Goal: Entertainment & Leisure: Consume media (video, audio)

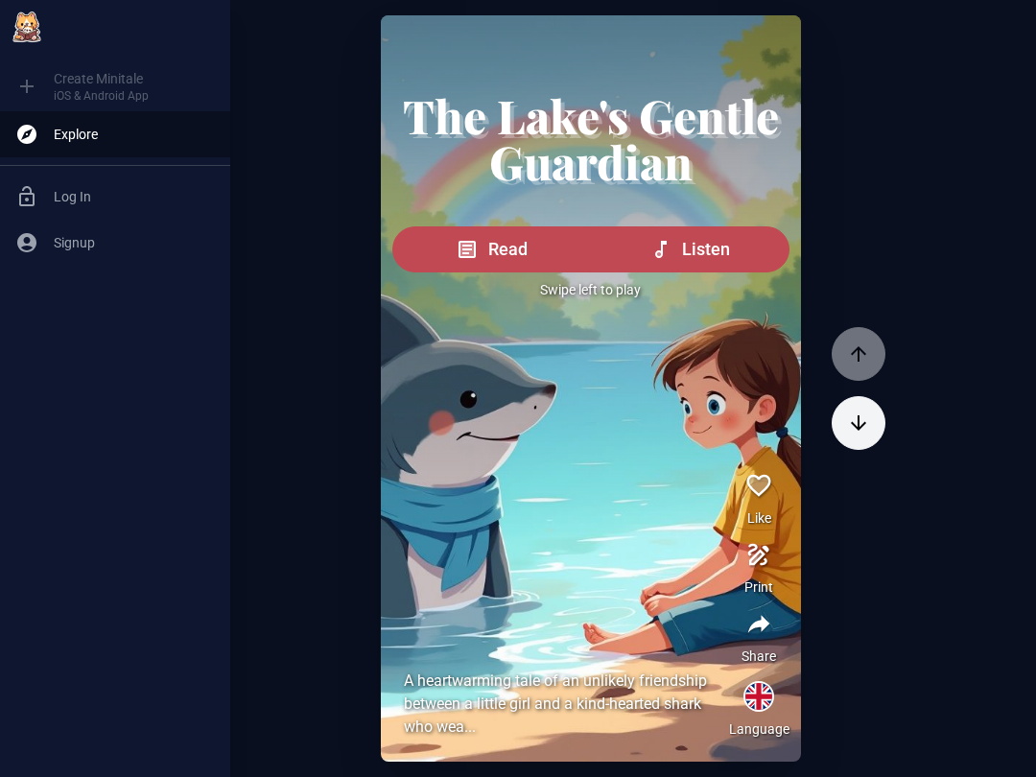
click at [492, 263] on span "Read" at bounding box center [508, 249] width 39 height 27
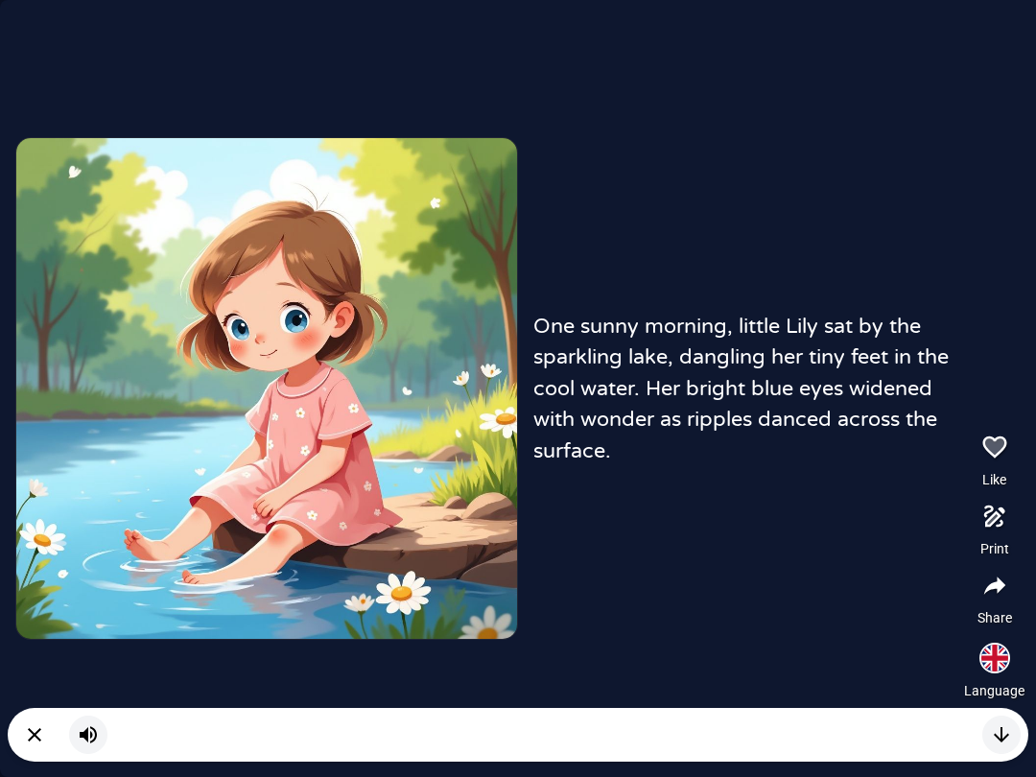
click at [779, 519] on div "One sunny morning, little Lily sat by the sparkling lake, dangling her tiny fee…" at bounding box center [518, 388] width 1036 height 777
click at [807, 485] on div "One sunny morning, little Lily sat by the sparkling lake, dangling her tiny fee…" at bounding box center [518, 388] width 1036 height 777
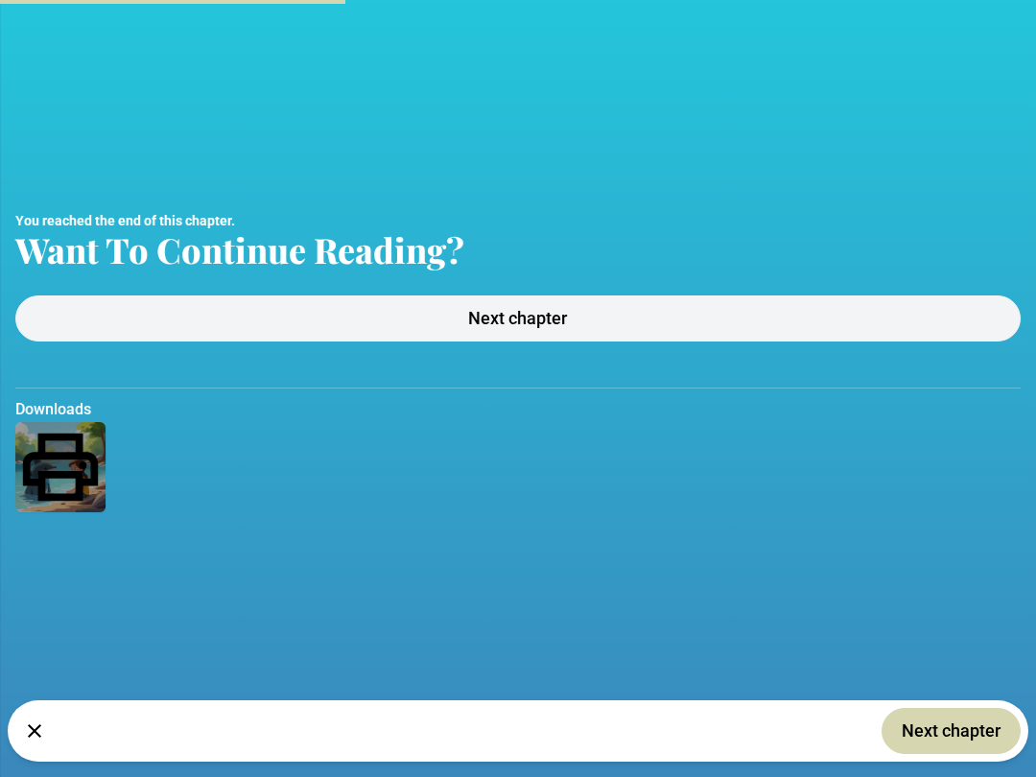
click at [964, 726] on span "Next chapter" at bounding box center [951, 731] width 99 height 27
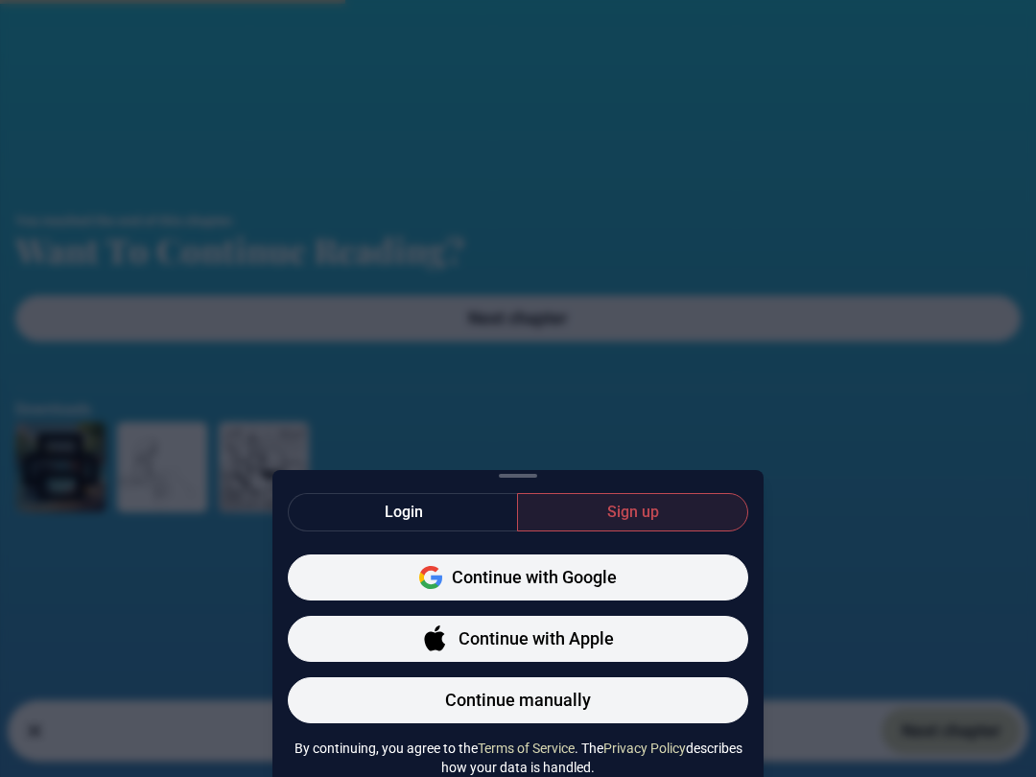
click at [899, 539] on div "Login Sign up Continue with Google Continue with Apple Continue manually By con…" at bounding box center [518, 388] width 1036 height 777
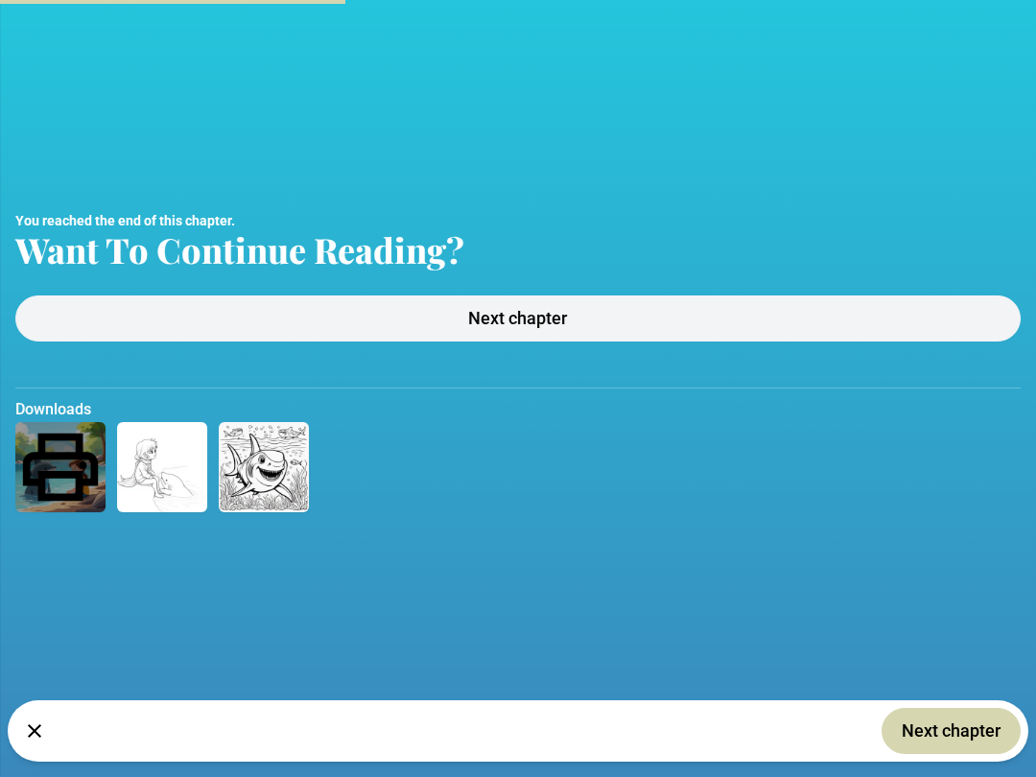
click at [932, 321] on button "Next chapter" at bounding box center [517, 318] width 1005 height 46
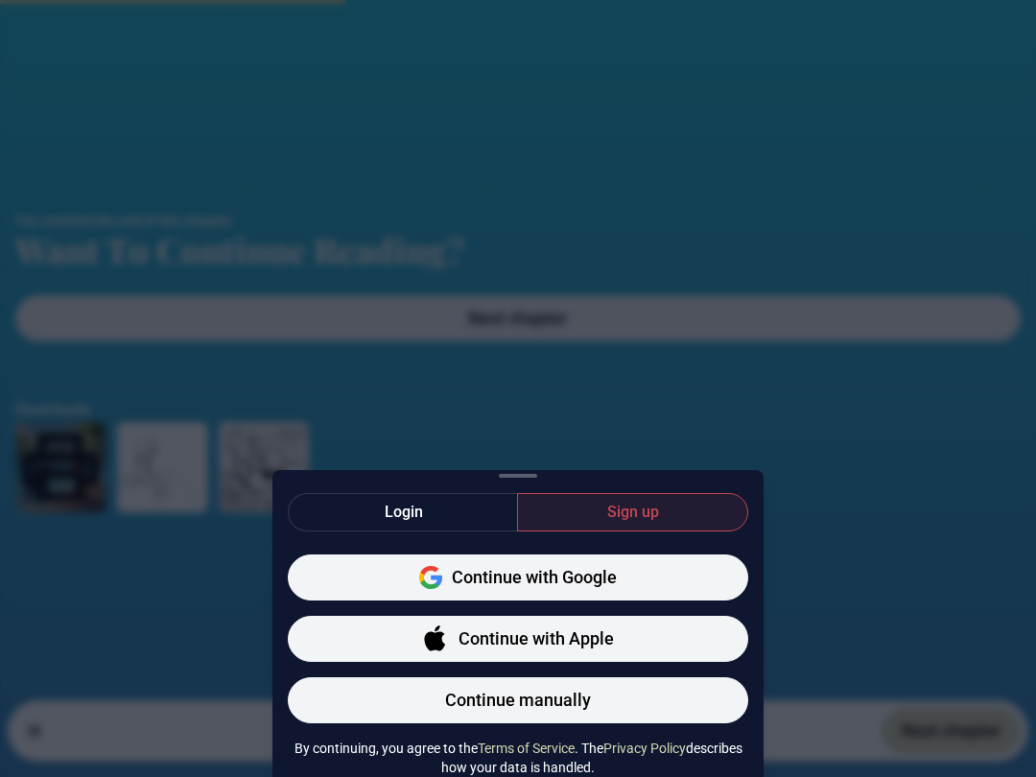
click at [722, 632] on button "Continue with Apple" at bounding box center [518, 639] width 460 height 46
click at [688, 652] on button "Continue with Apple" at bounding box center [518, 639] width 460 height 46
click at [660, 635] on button "Continue with Apple" at bounding box center [518, 639] width 460 height 46
click at [966, 458] on div "Login Sign up Continue with Google Continue with Apple Continue manually By con…" at bounding box center [518, 388] width 1036 height 777
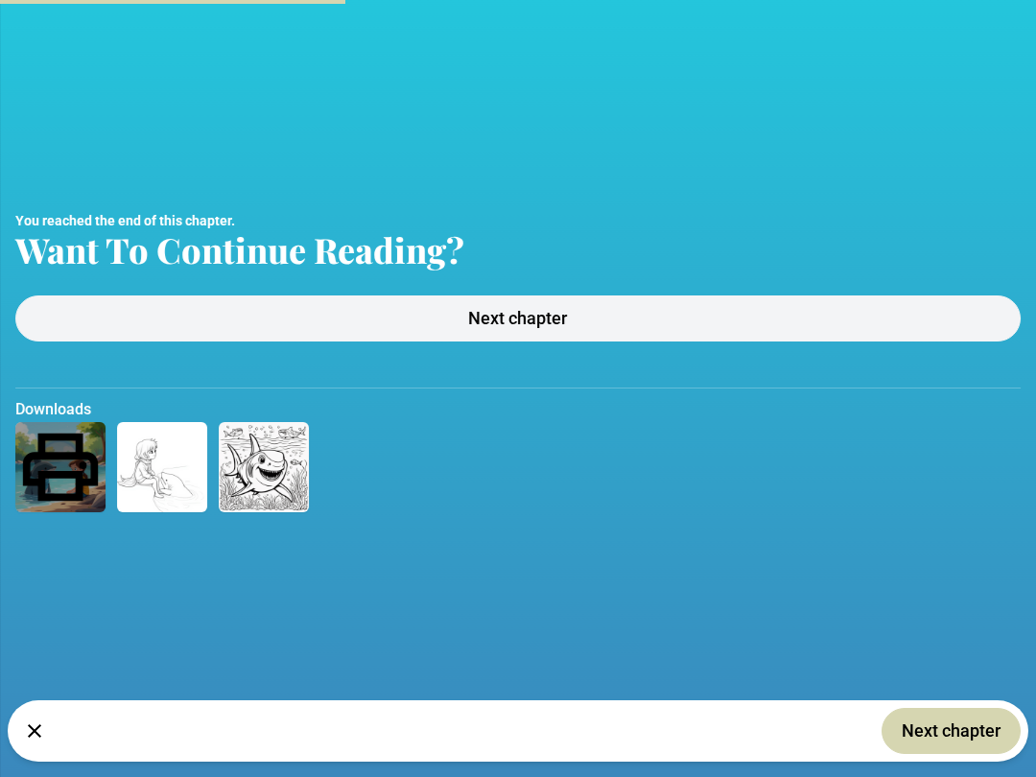
click at [921, 313] on button "Next chapter" at bounding box center [517, 318] width 1005 height 46
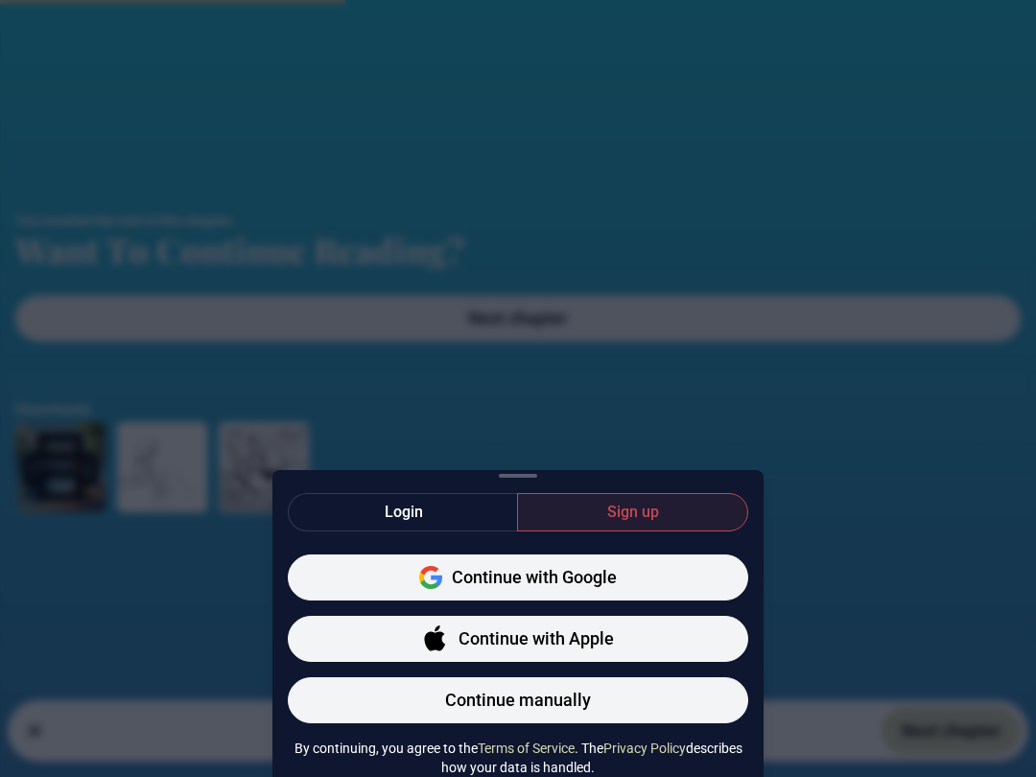
click at [640, 648] on button "Continue with Apple" at bounding box center [518, 639] width 460 height 46
click at [630, 632] on button "Continue with Apple" at bounding box center [518, 639] width 460 height 46
click at [386, 514] on span "Login" at bounding box center [404, 512] width 38 height 23
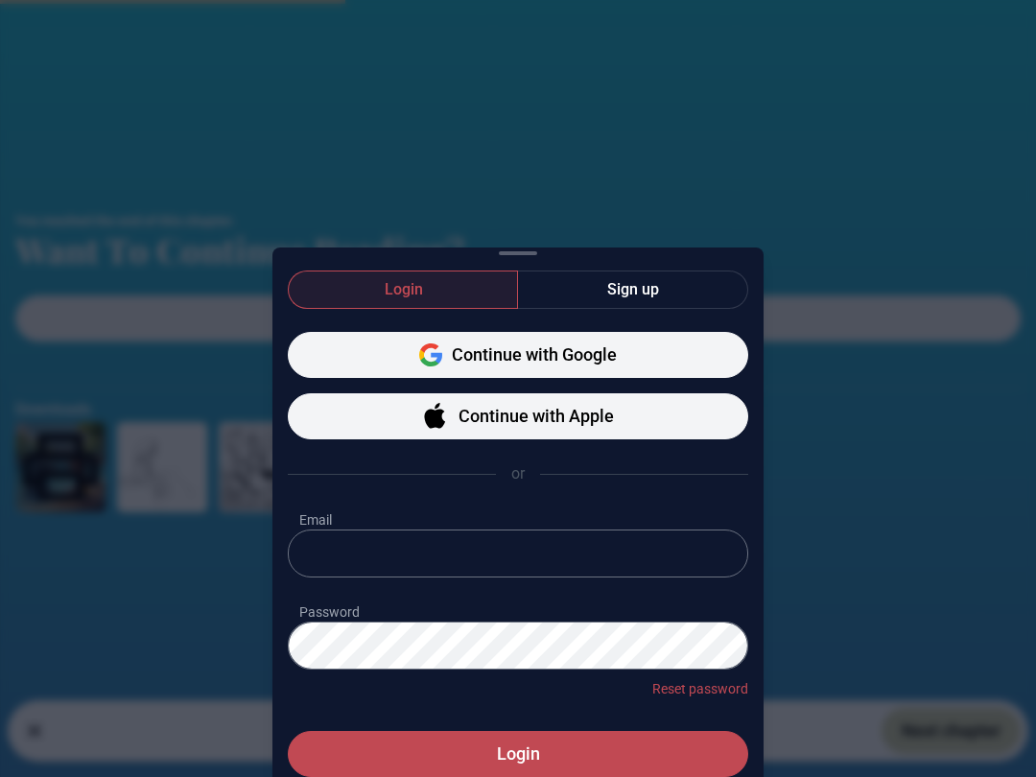
click at [381, 419] on button "Continue with Apple" at bounding box center [518, 416] width 460 height 46
click at [505, 759] on span "Login" at bounding box center [518, 754] width 43 height 27
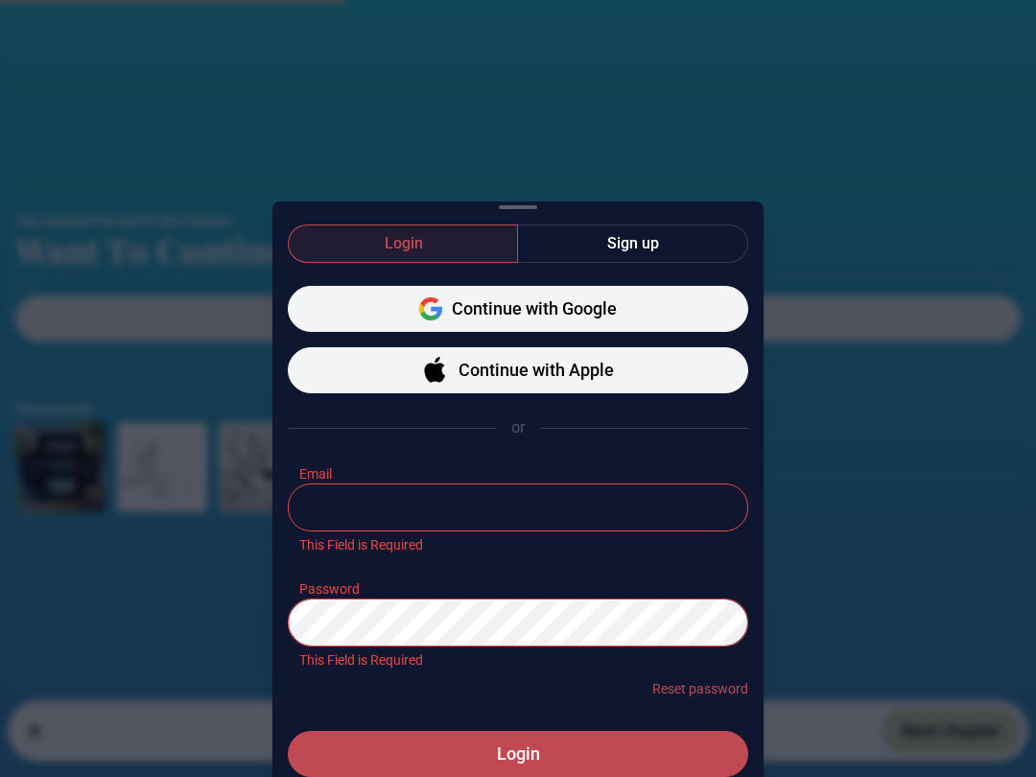
click at [390, 382] on button "Continue with Apple" at bounding box center [518, 370] width 460 height 46
click at [398, 376] on button "Continue with Apple" at bounding box center [518, 370] width 460 height 46
click at [387, 371] on button "Continue with Apple" at bounding box center [518, 370] width 460 height 46
click at [413, 366] on button "Continue with Apple" at bounding box center [518, 370] width 460 height 46
click at [580, 247] on button "Sign up" at bounding box center [632, 243] width 231 height 38
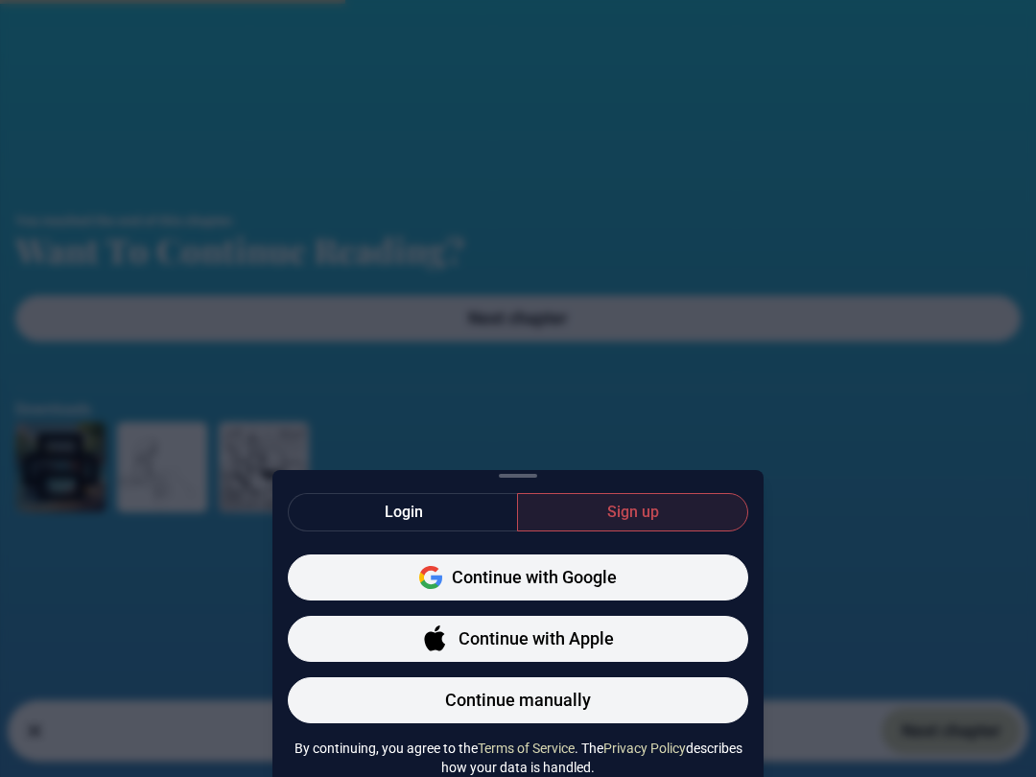
click at [435, 636] on icon "button" at bounding box center [434, 640] width 21 height 19
click at [982, 461] on div "Login Sign up Continue with Google Continue with Apple Continue manually By con…" at bounding box center [518, 388] width 1036 height 777
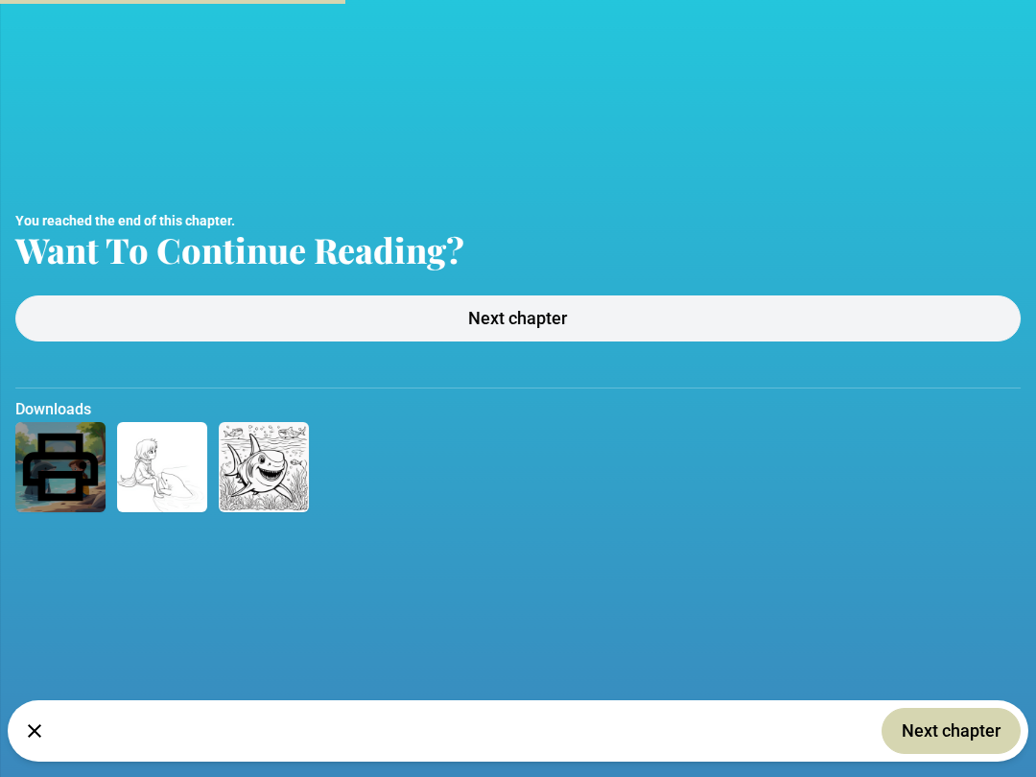
click at [253, 484] on img at bounding box center [264, 467] width 90 height 90
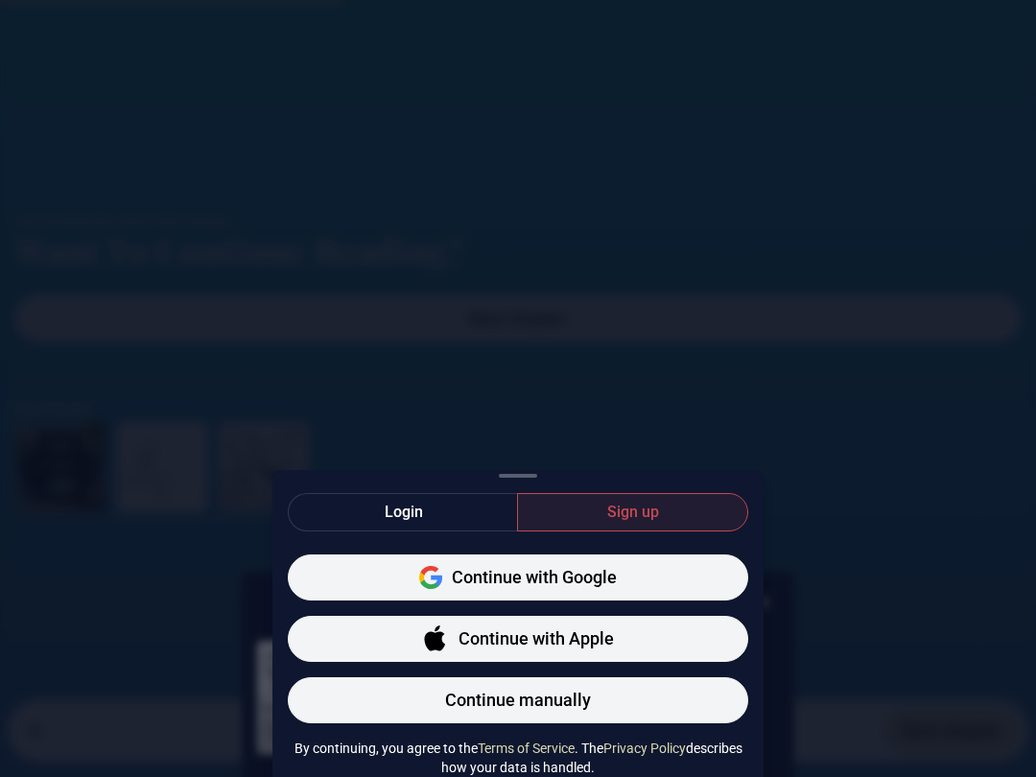
click at [1003, 432] on div "Login Sign up Continue with Google Continue with Apple Continue manually By con…" at bounding box center [518, 388] width 1036 height 777
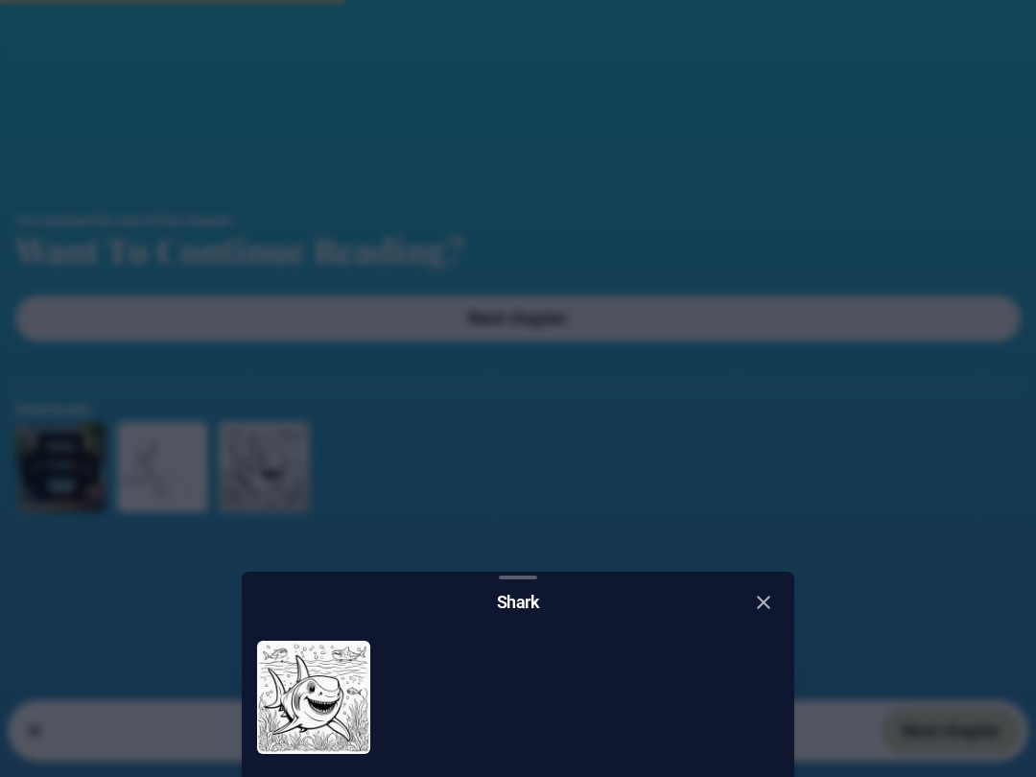
click at [742, 609] on div "Shark" at bounding box center [518, 599] width 553 height 54
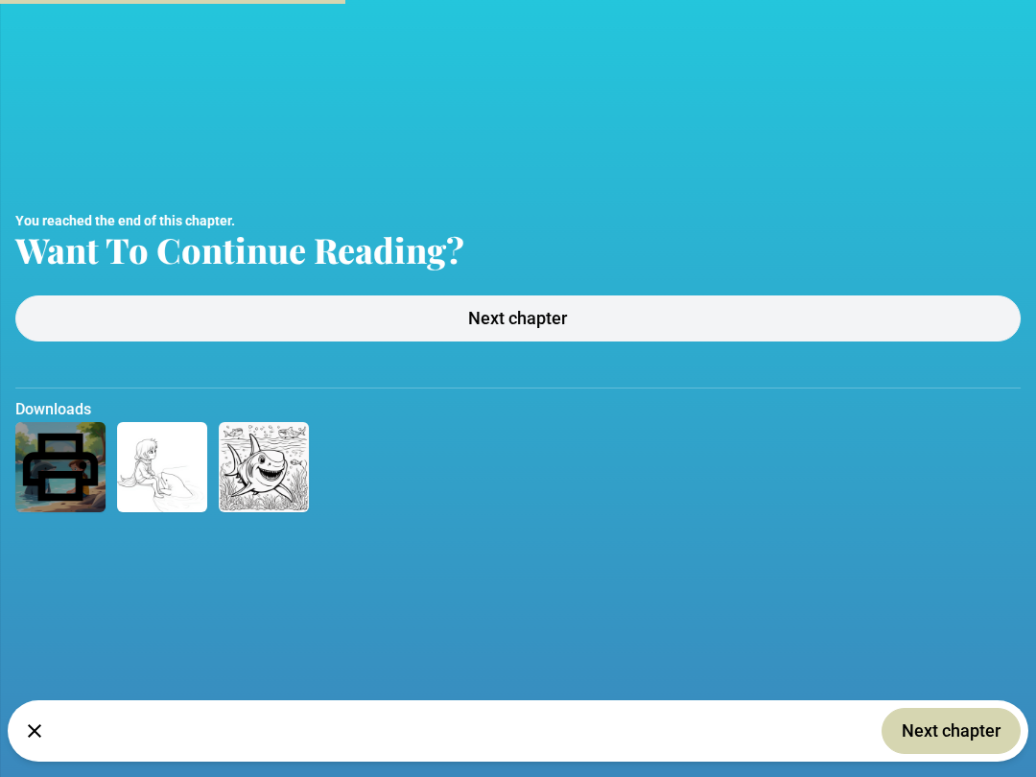
click at [976, 733] on span "Next chapter" at bounding box center [951, 731] width 99 height 27
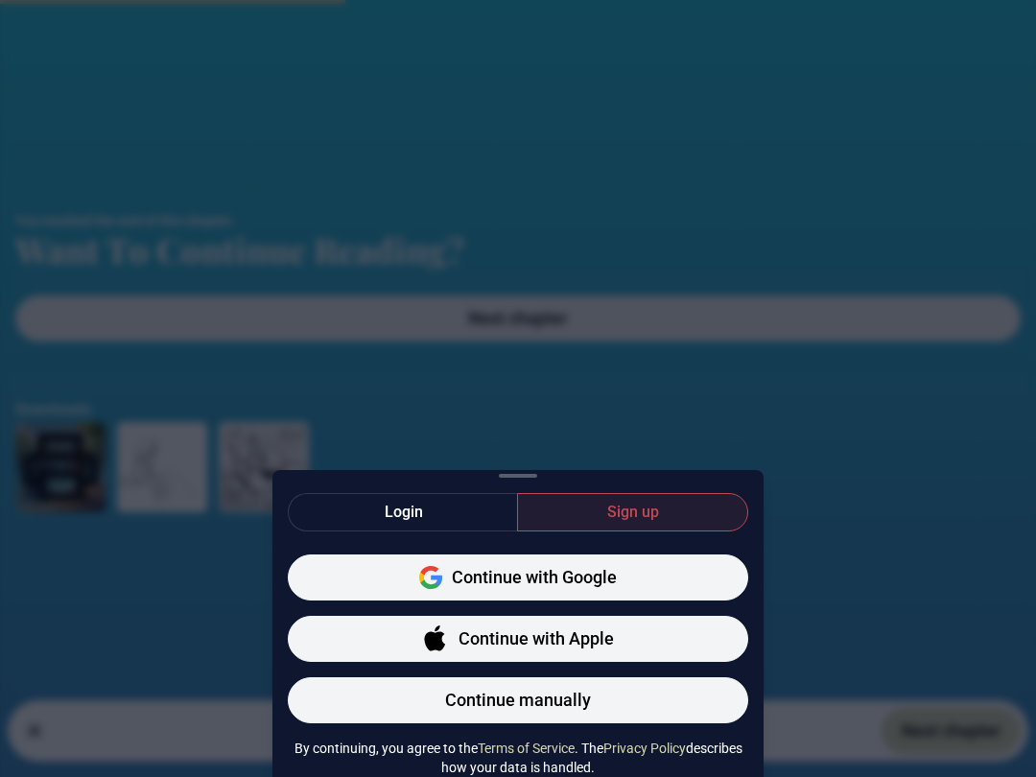
click at [711, 570] on button "Continue with Google" at bounding box center [518, 577] width 460 height 46
click at [923, 578] on div "Login Sign up Continue with Google Continue with Apple Continue manually By con…" at bounding box center [518, 388] width 1036 height 777
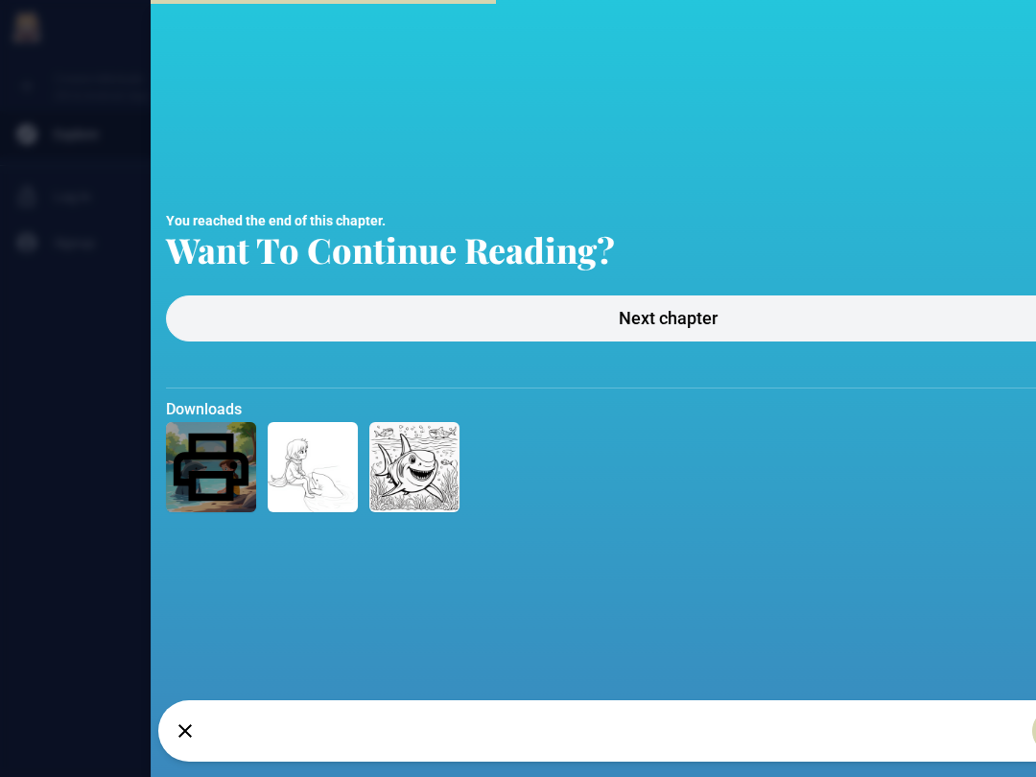
click at [39, 367] on div "The Lake's Gentle Guardian One sunny morning, little [PERSON_NAME] sat by the s…" at bounding box center [518, 388] width 1036 height 777
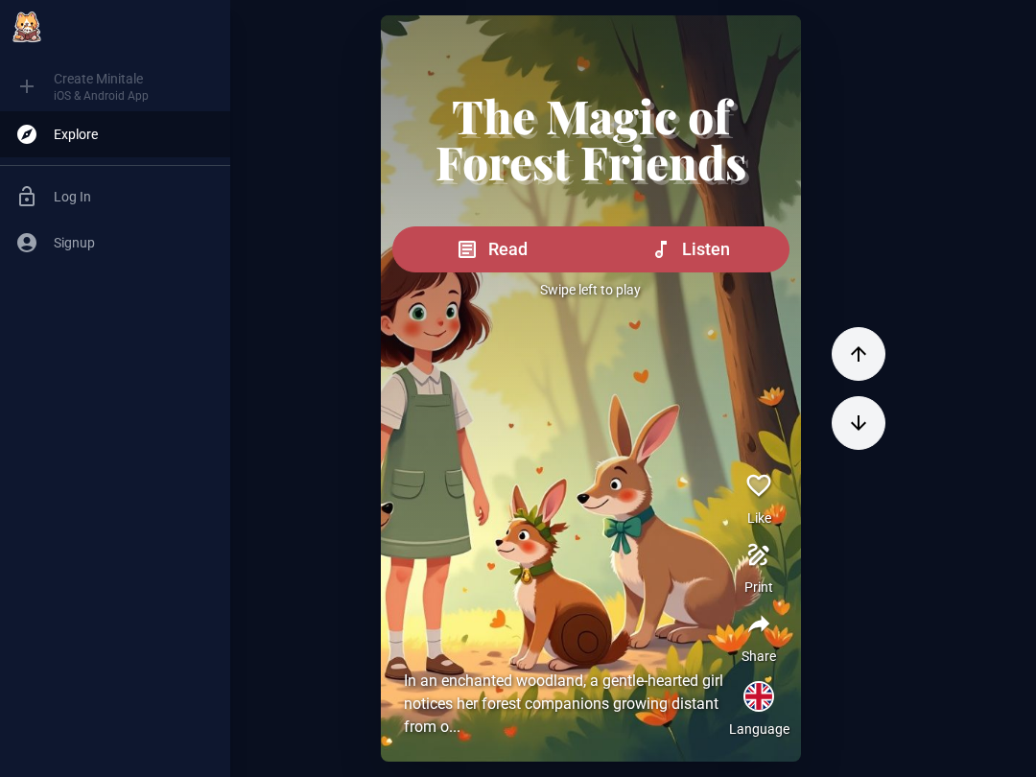
click at [503, 505] on div at bounding box center [591, 276] width 420 height 523
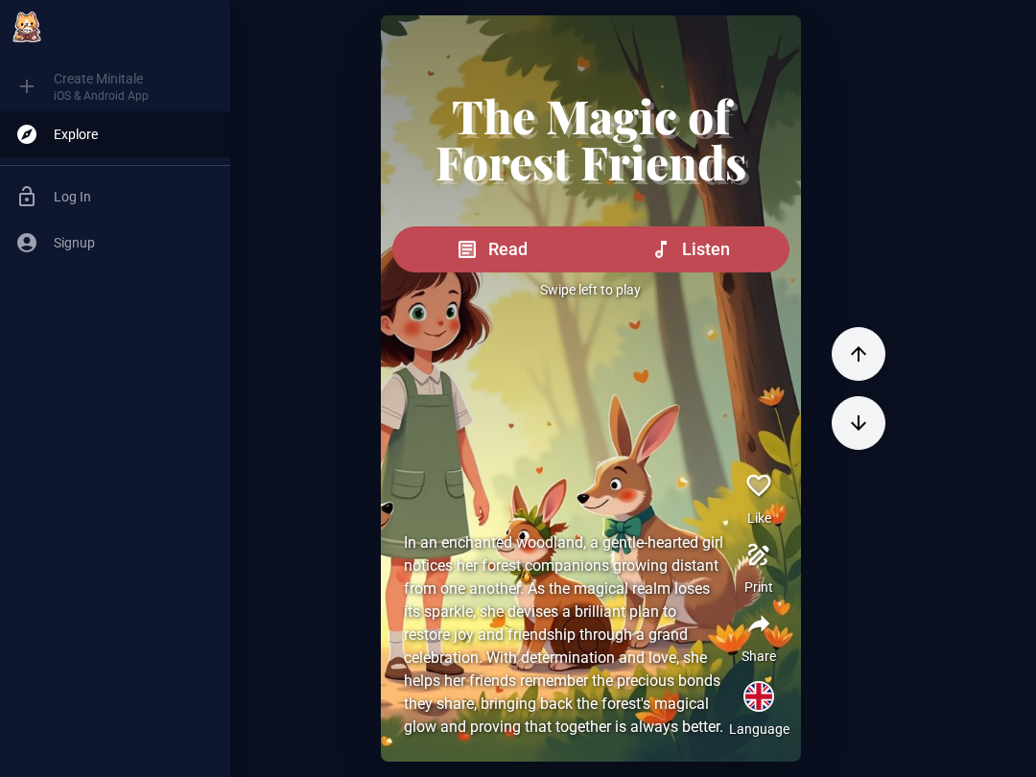
click at [513, 407] on div at bounding box center [591, 276] width 420 height 523
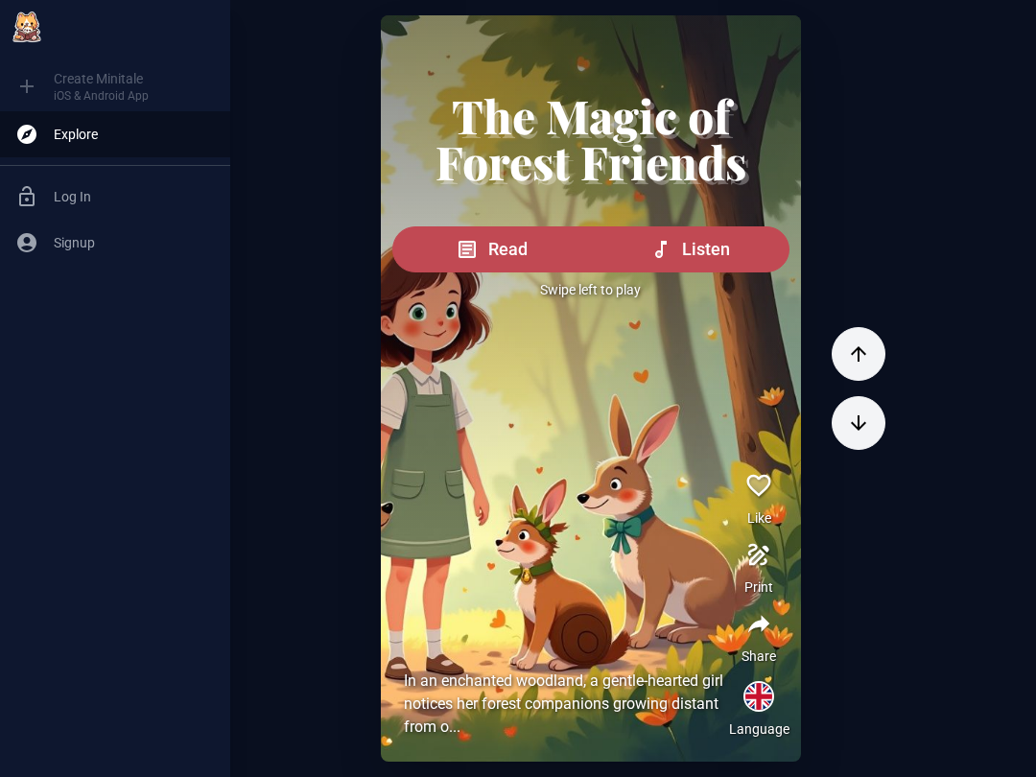
click at [471, 258] on icon "button" at bounding box center [467, 249] width 17 height 17
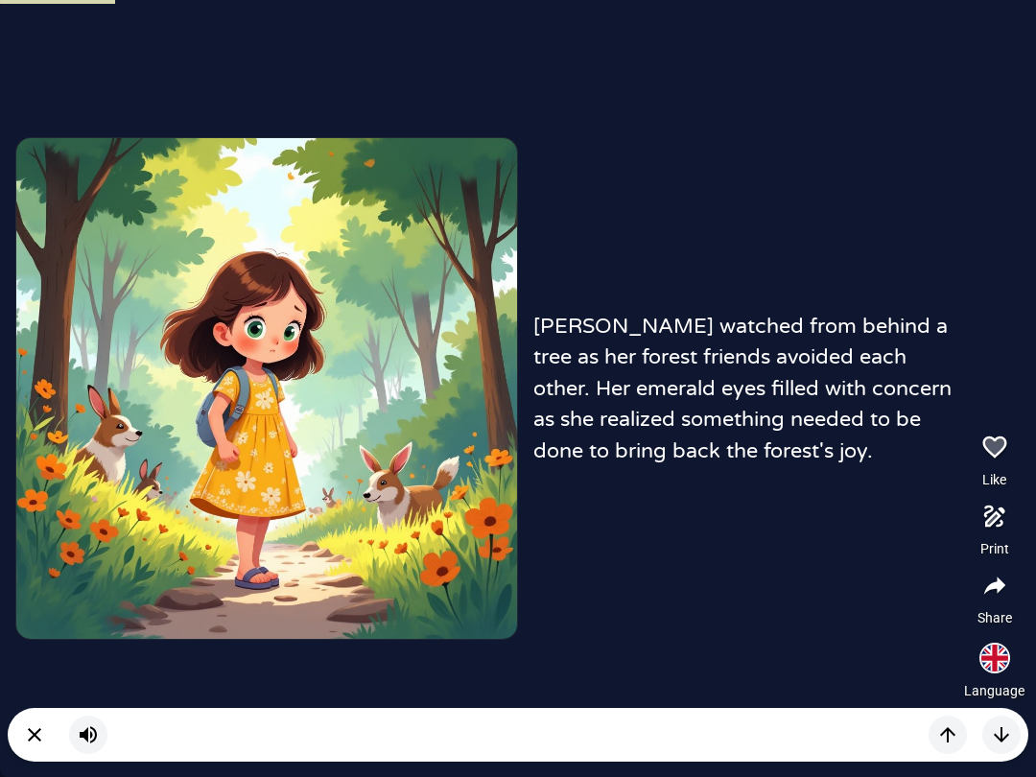
click at [30, 741] on icon "button" at bounding box center [34, 734] width 13 height 13
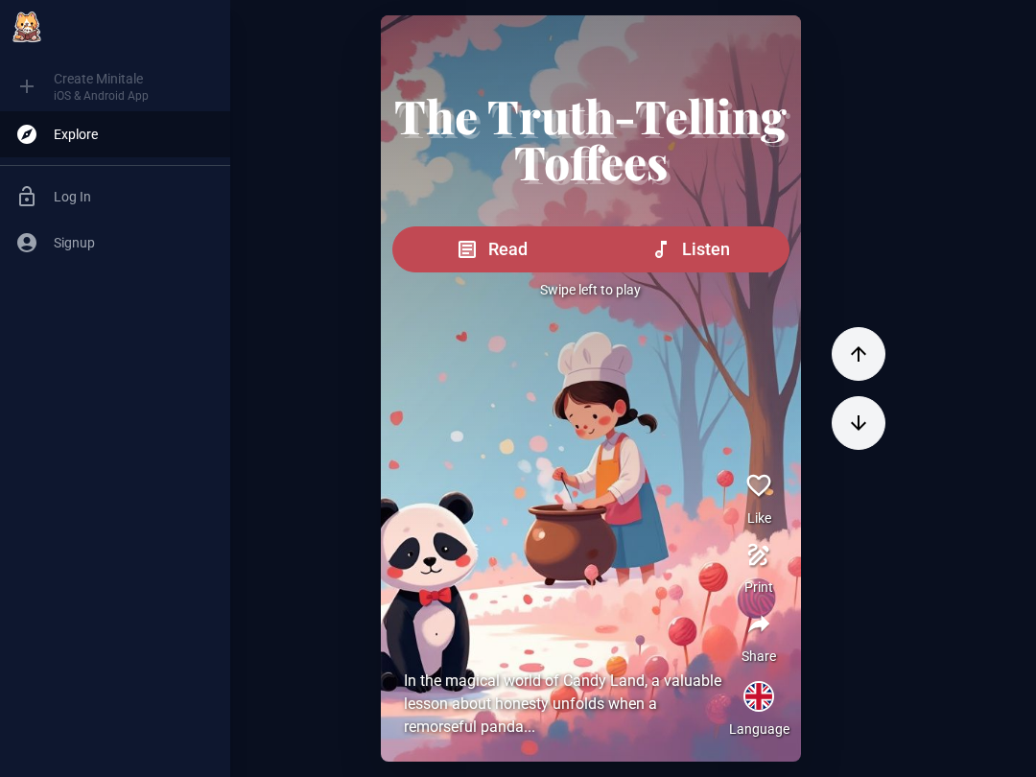
click at [690, 252] on button "Listen" at bounding box center [690, 249] width 200 height 46
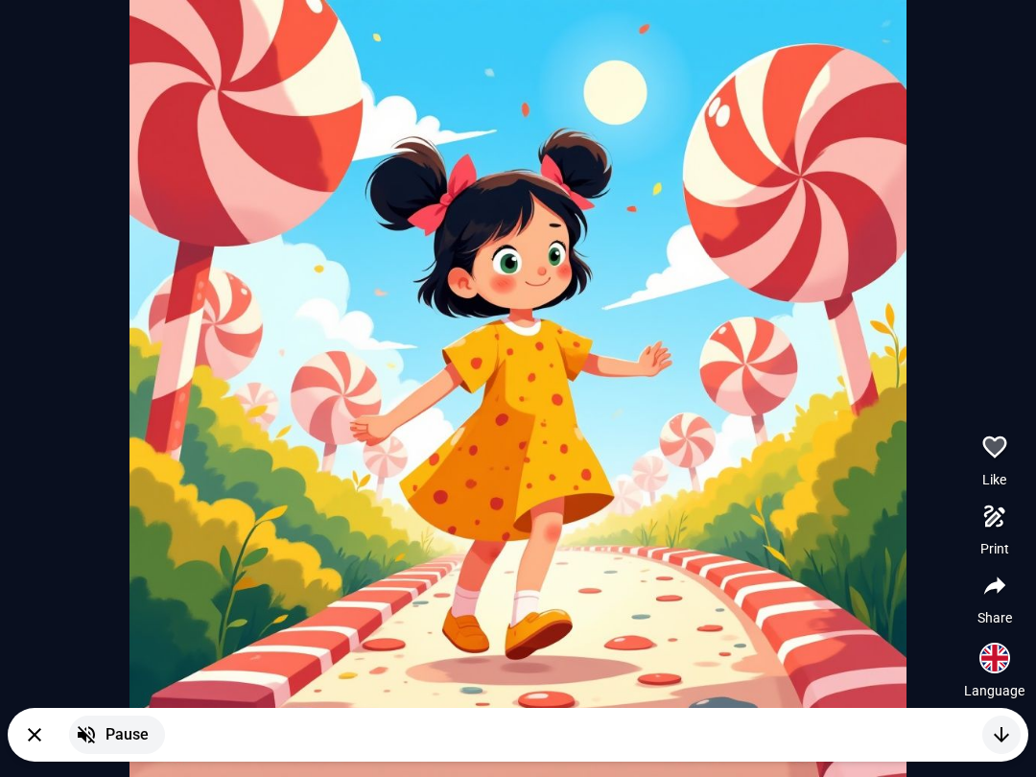
click at [795, 598] on picture at bounding box center [518, 388] width 777 height 777
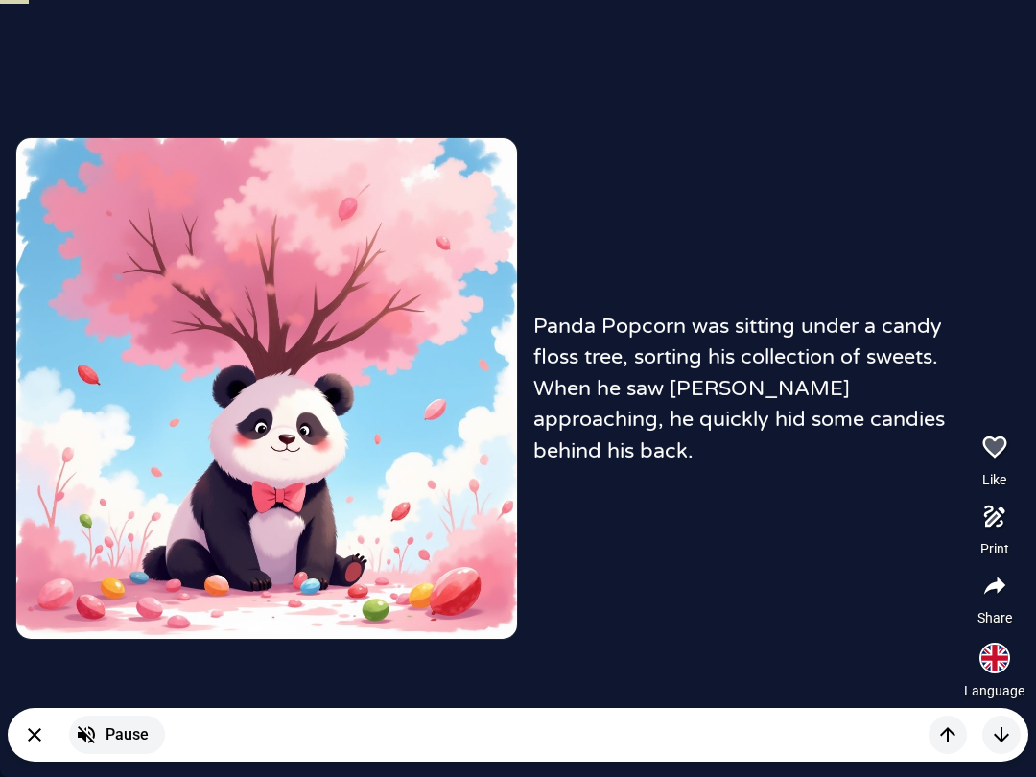
click at [40, 739] on icon "button" at bounding box center [34, 734] width 23 height 23
